Goal: Task Accomplishment & Management: Manage account settings

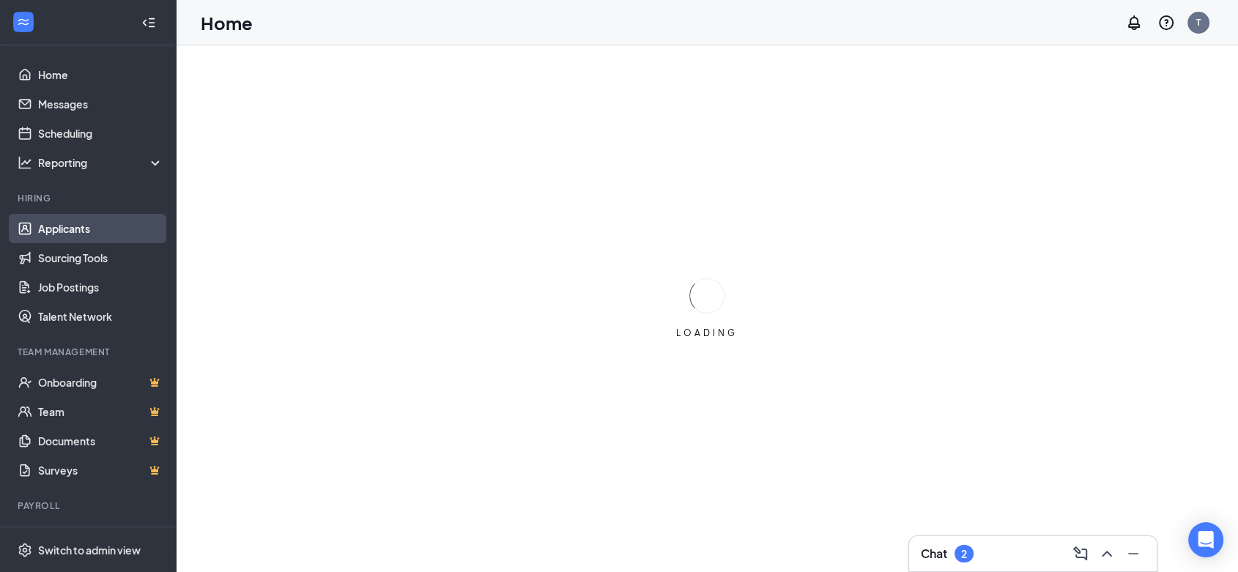
click at [100, 227] on link "Applicants" at bounding box center [100, 228] width 125 height 29
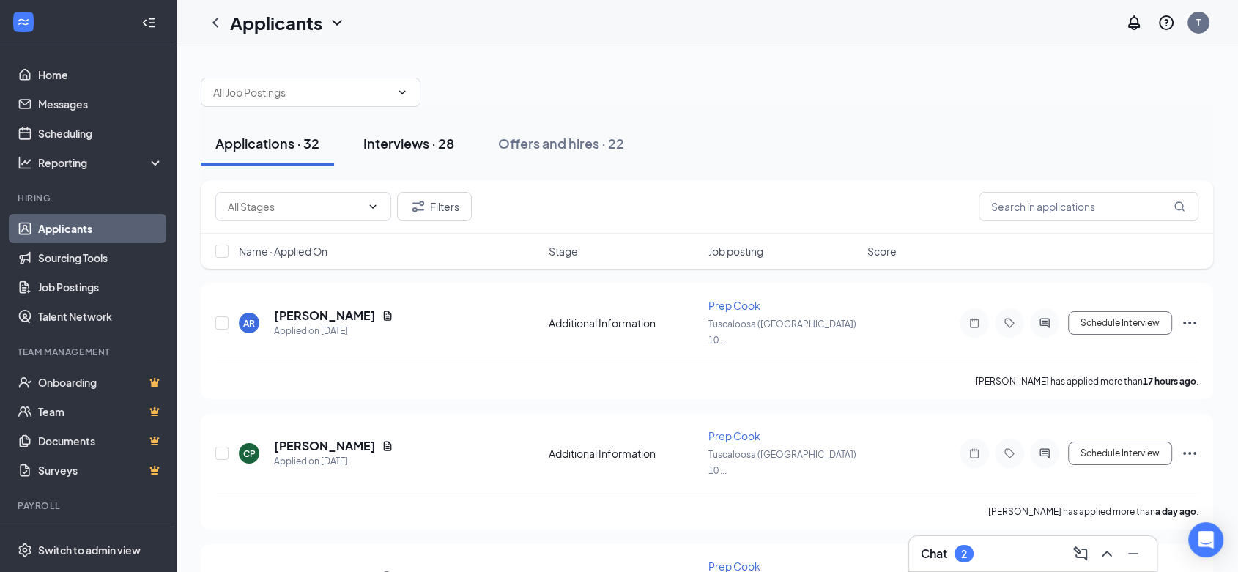
click at [434, 152] on button "Interviews · 28" at bounding box center [409, 144] width 120 height 44
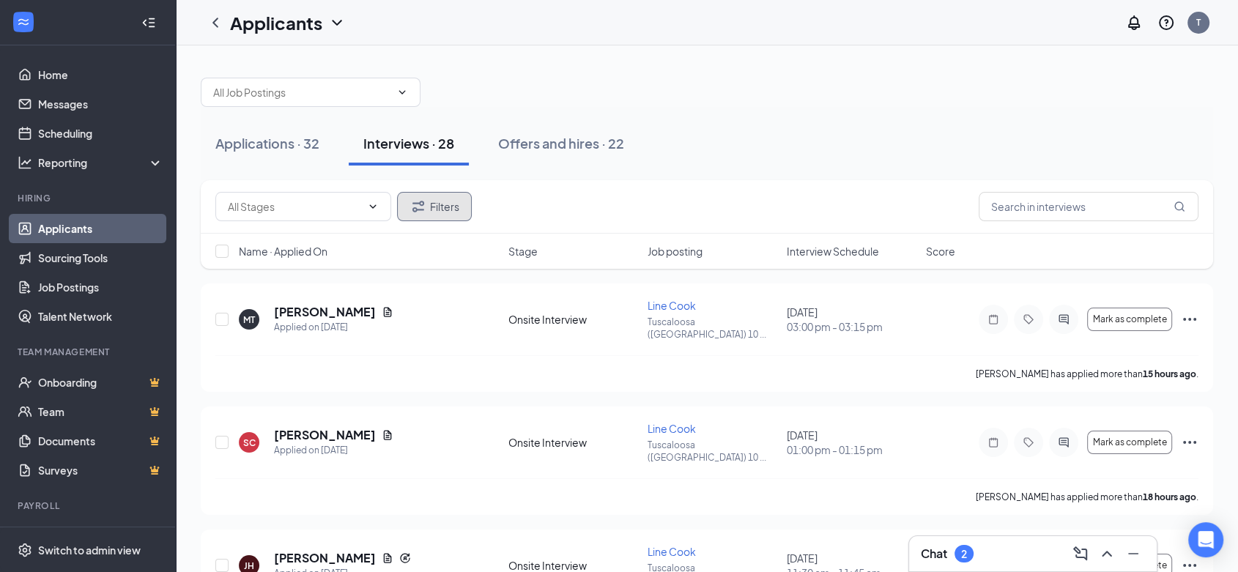
drag, startPoint x: 428, startPoint y: 211, endPoint x: 438, endPoint y: 207, distance: 11.2
click at [438, 207] on button "Filters" at bounding box center [434, 206] width 75 height 29
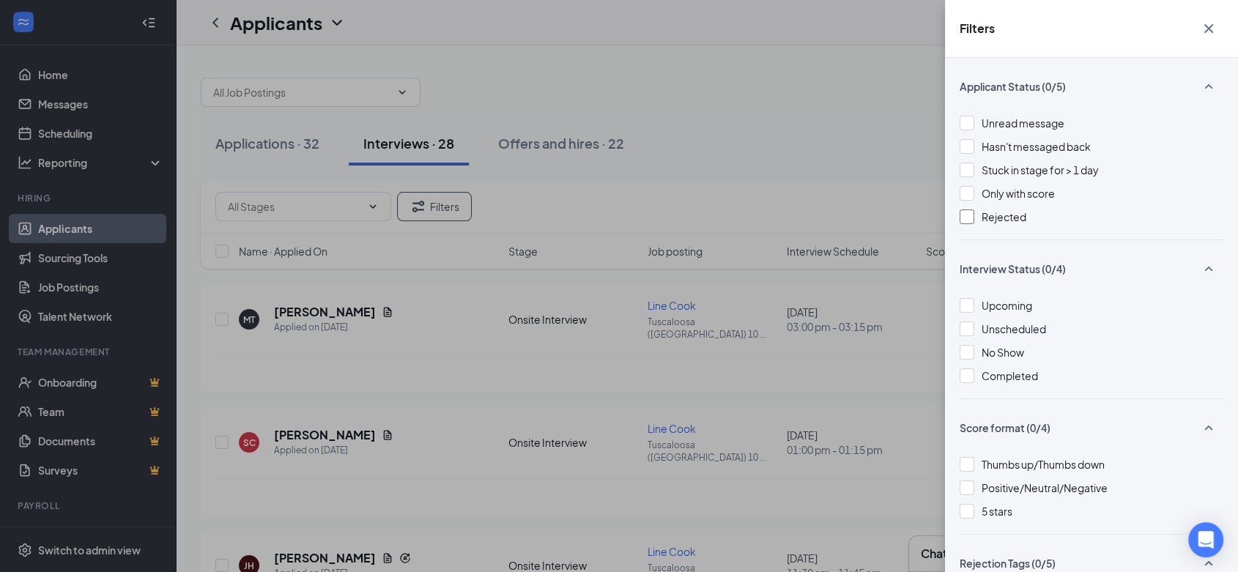
click at [997, 218] on span "Rejected" at bounding box center [1004, 216] width 45 height 13
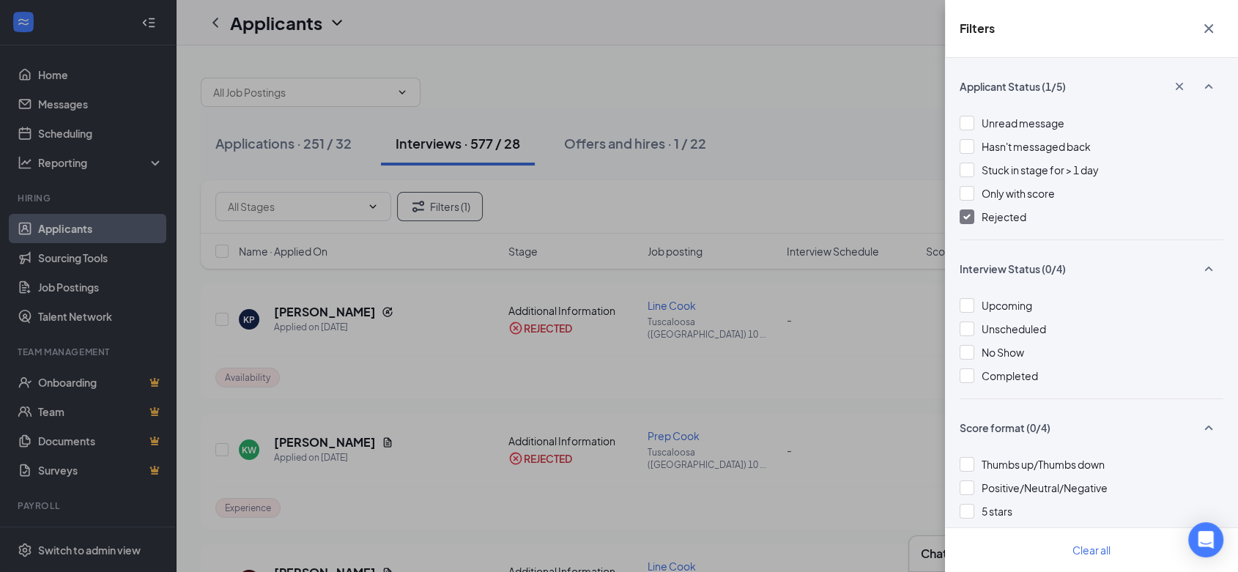
click at [1219, 31] on button "button" at bounding box center [1208, 29] width 29 height 28
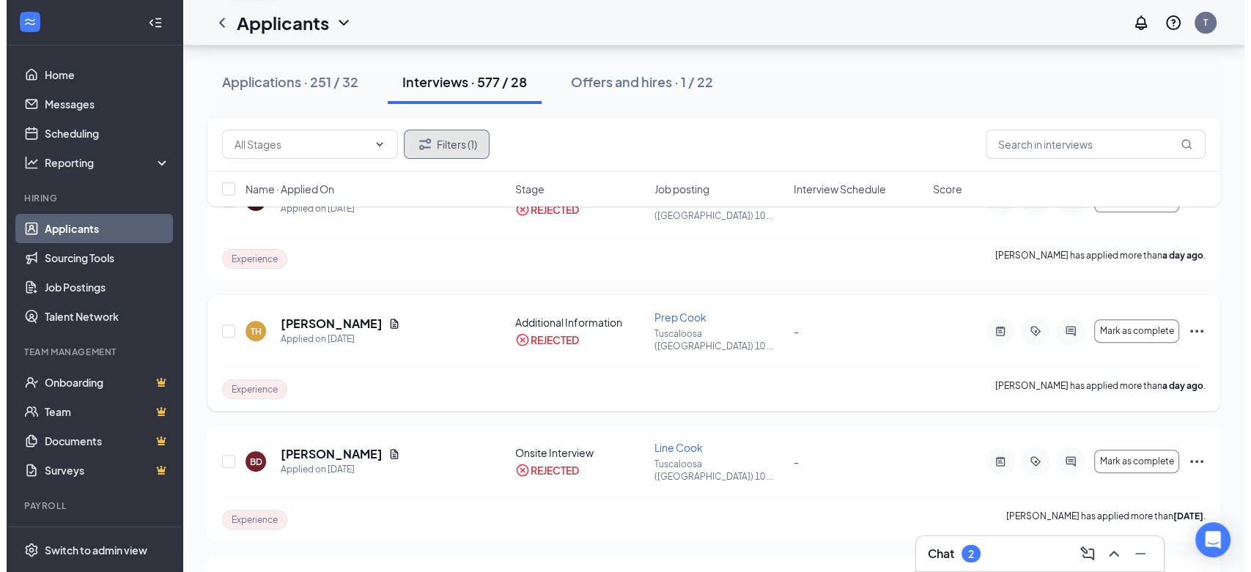
scroll to position [407, 0]
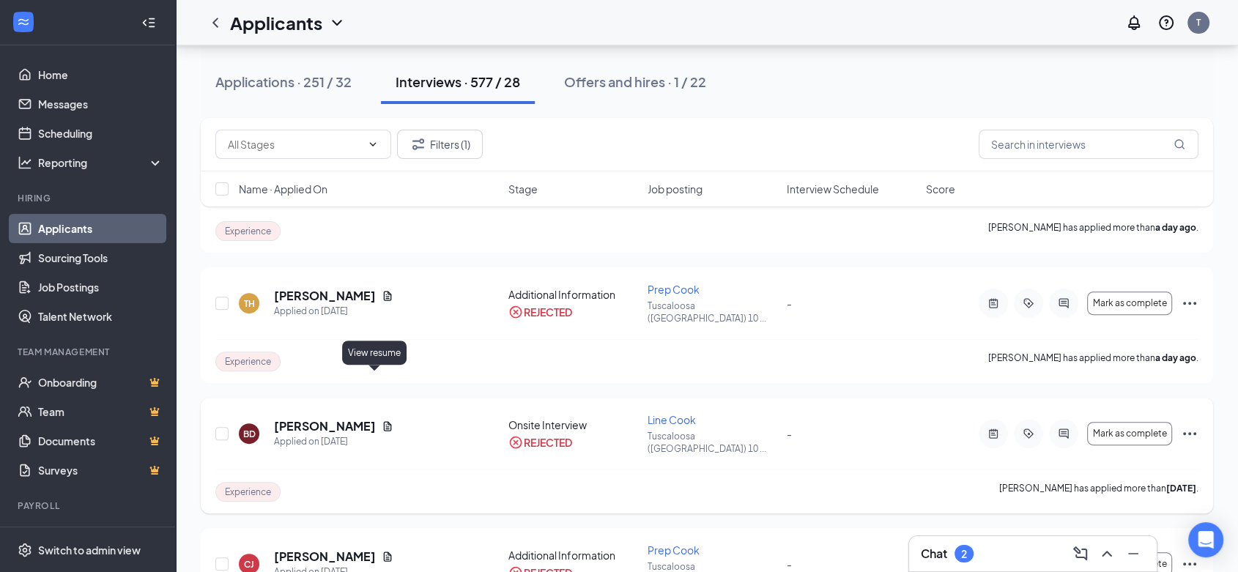
click at [384, 422] on icon "Document" at bounding box center [388, 427] width 8 height 10
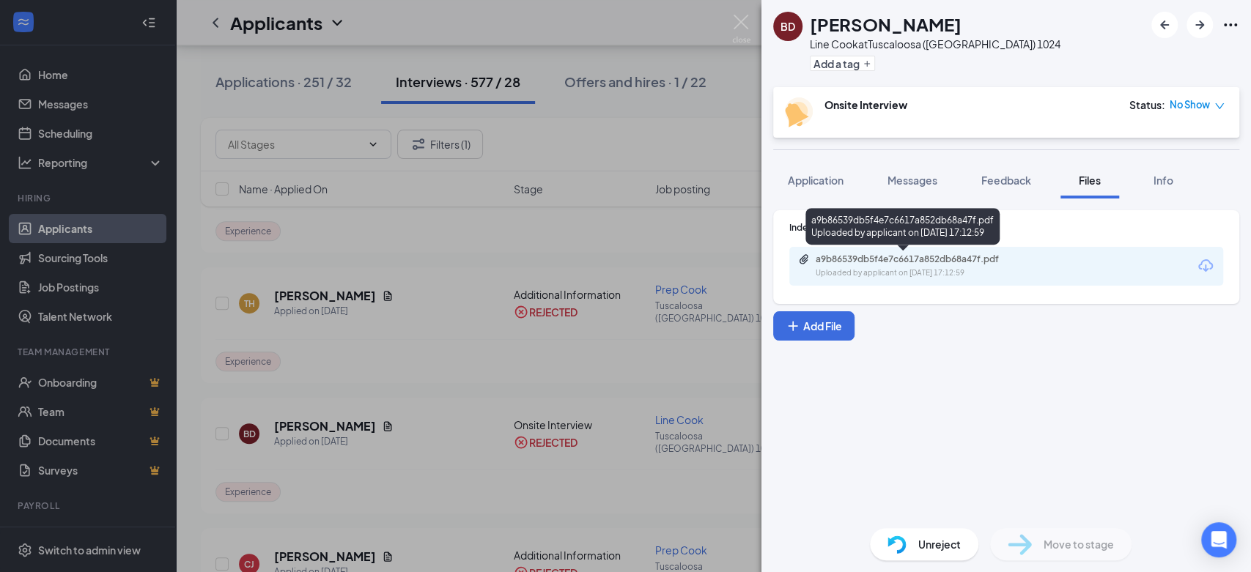
click at [974, 258] on div "a9b86539db5f4e7c6617a852db68a47f.pdf" at bounding box center [917, 259] width 205 height 12
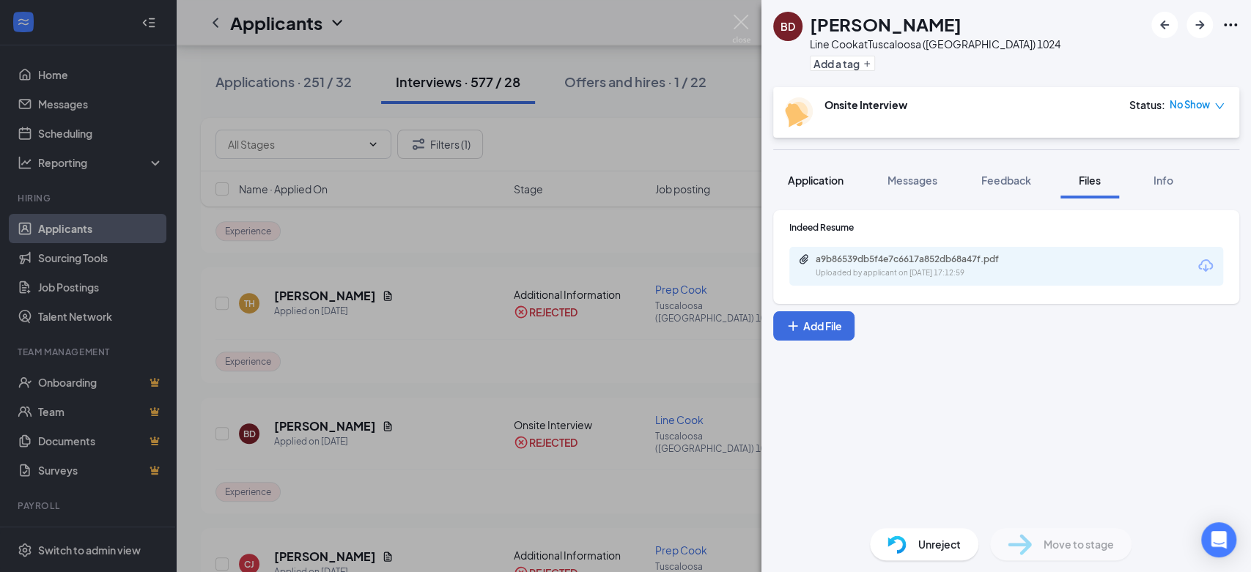
click at [911, 182] on span "Messages" at bounding box center [912, 180] width 50 height 13
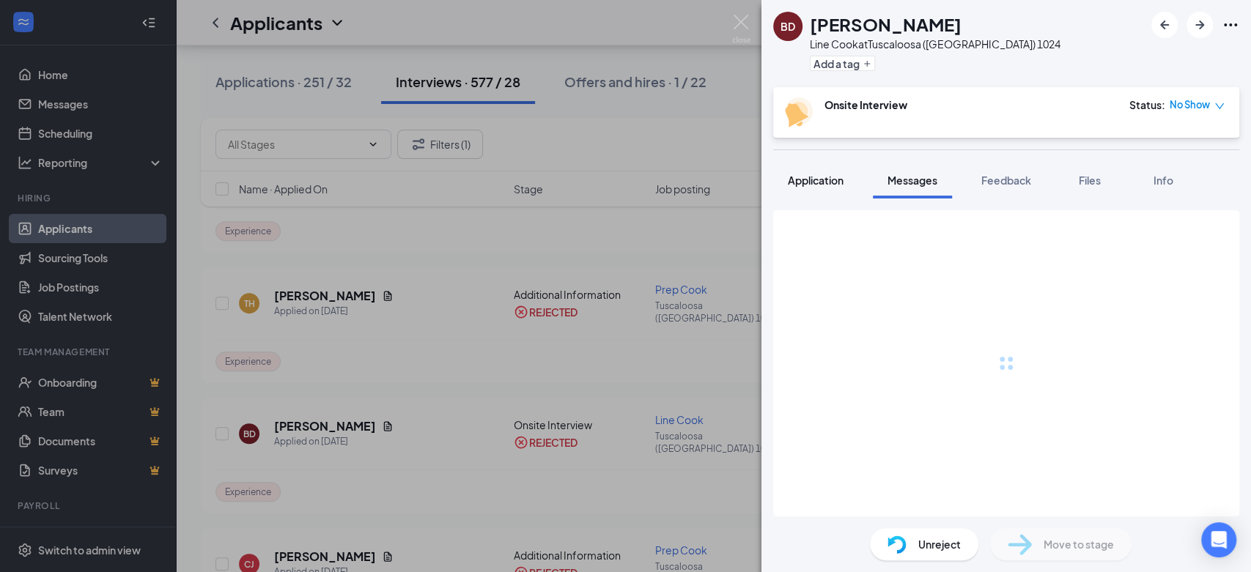
click at [801, 192] on button "Application" at bounding box center [815, 180] width 85 height 37
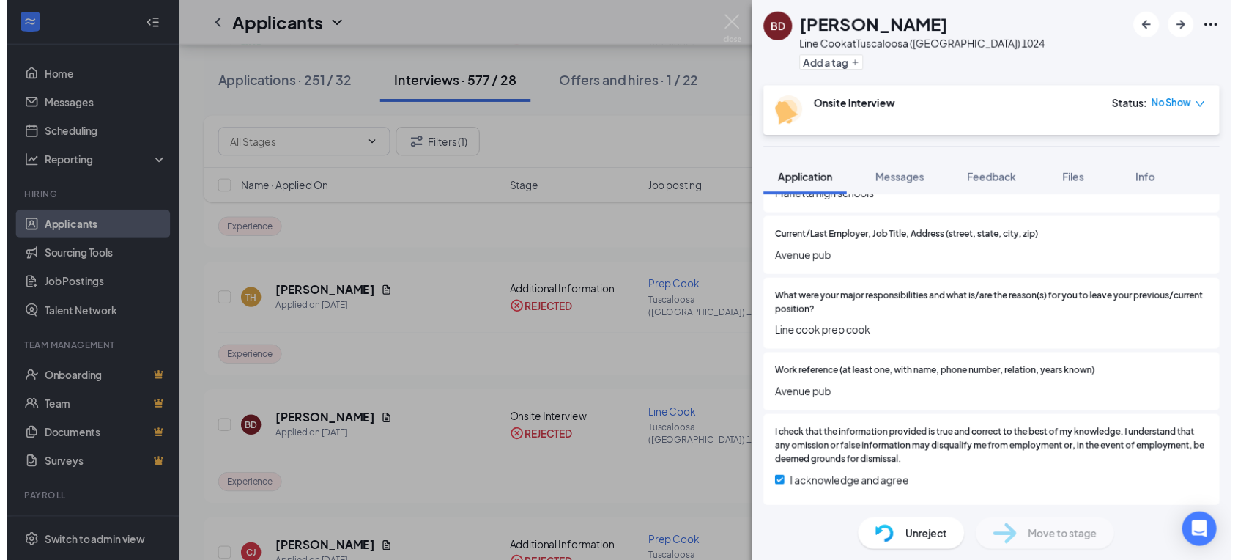
scroll to position [1303, 0]
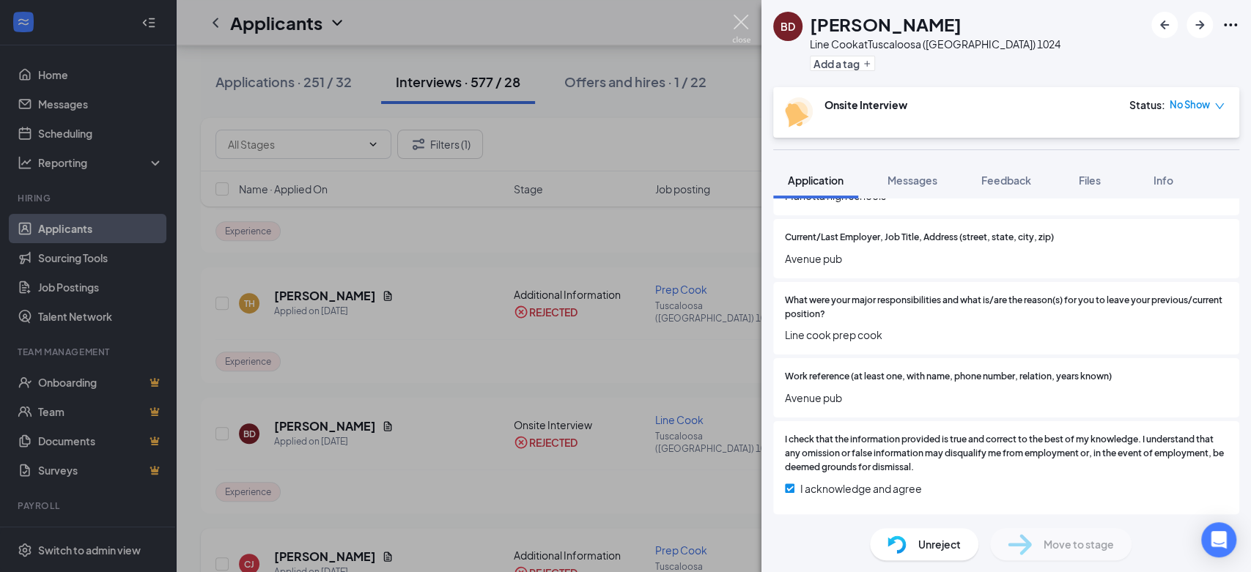
click at [745, 27] on img at bounding box center [741, 29] width 18 height 29
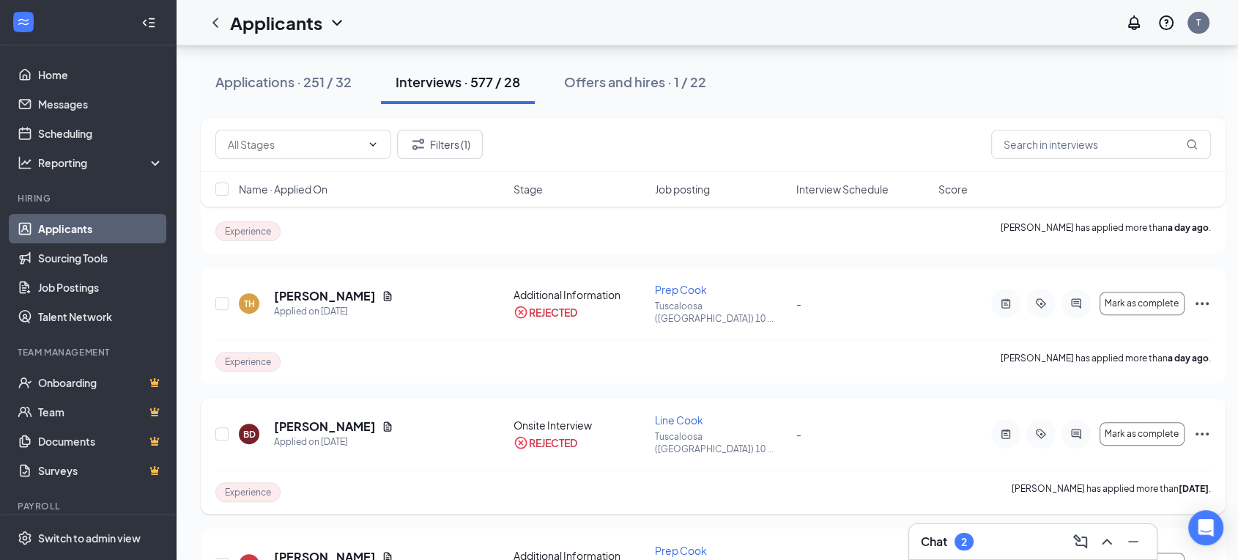
click at [1196, 425] on icon "Ellipses" at bounding box center [1202, 434] width 18 height 18
click at [886, 470] on div "Experience [PERSON_NAME] has applied more than [DATE] ." at bounding box center [713, 492] width 996 height 44
